Goal: Register for event/course

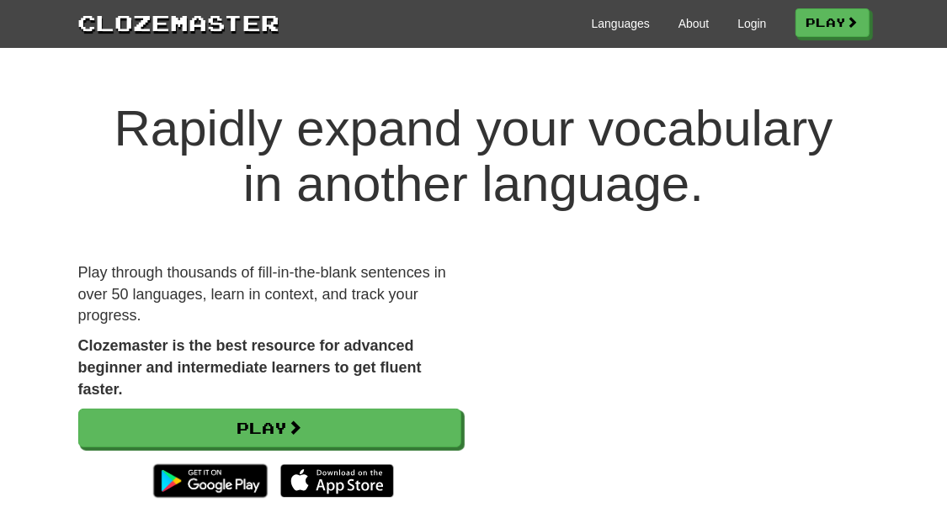
scroll to position [168, 0]
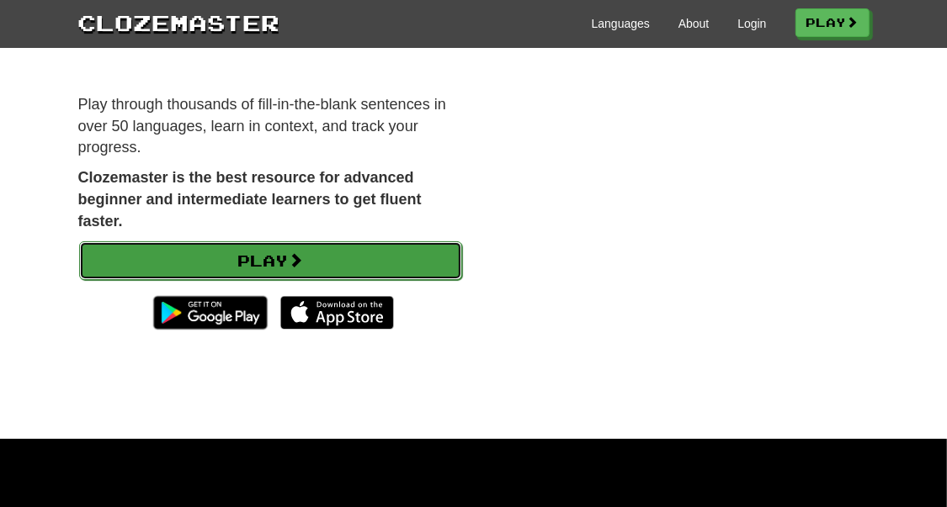
click at [395, 256] on link "Play" at bounding box center [270, 260] width 383 height 39
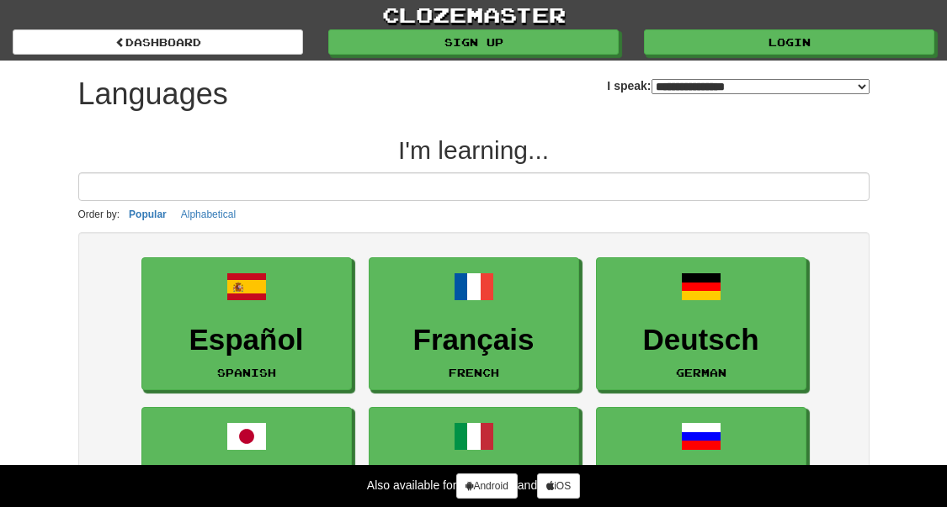
select select "*******"
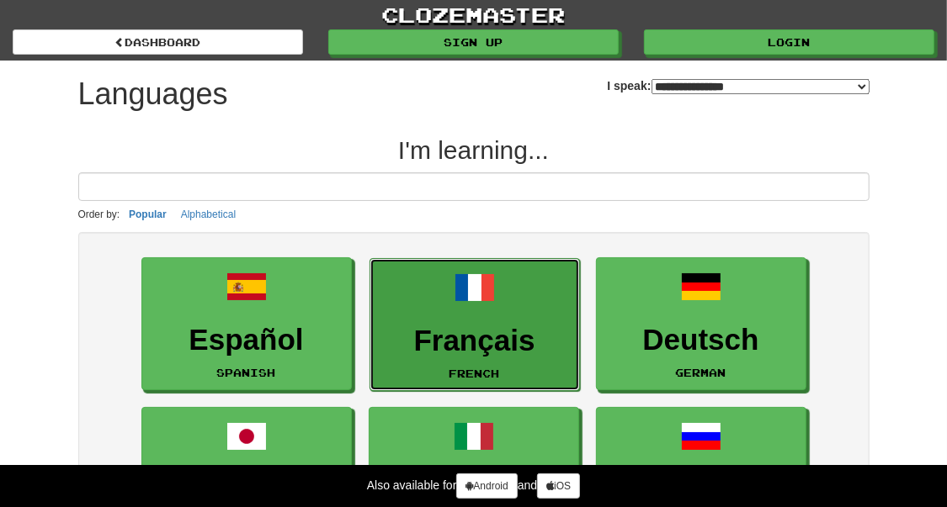
click at [503, 325] on h3 "Français" at bounding box center [475, 341] width 192 height 33
